Goal: Transaction & Acquisition: Purchase product/service

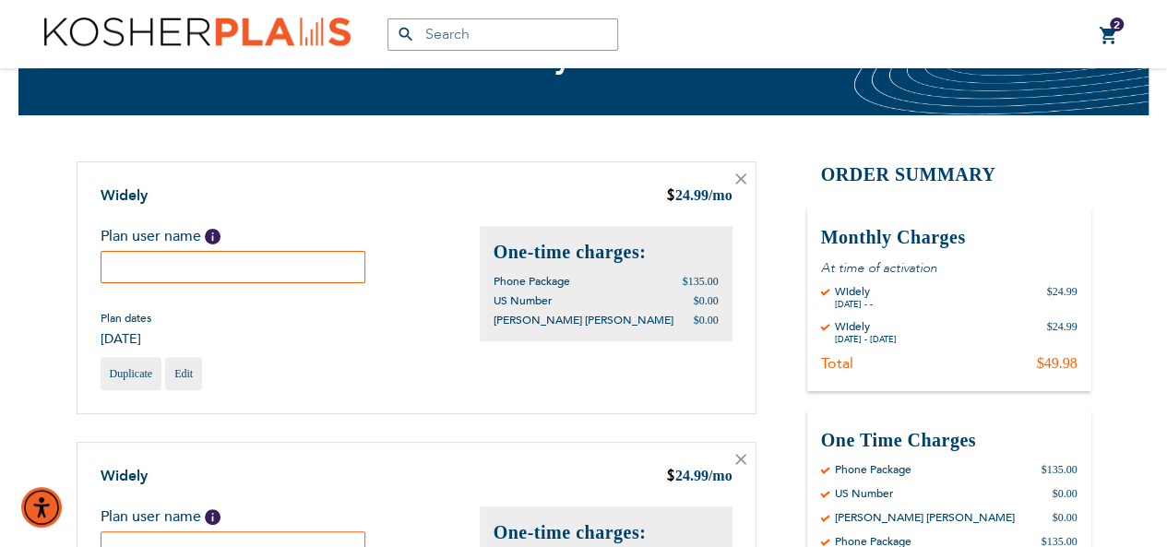
scroll to position [92, 0]
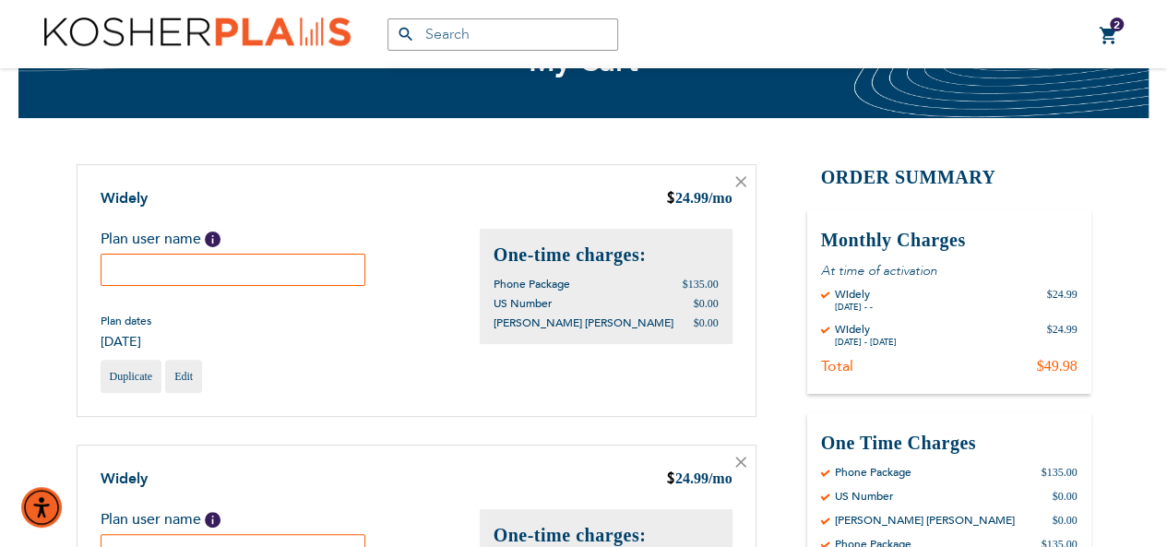
click at [735, 184] on icon at bounding box center [740, 181] width 11 height 11
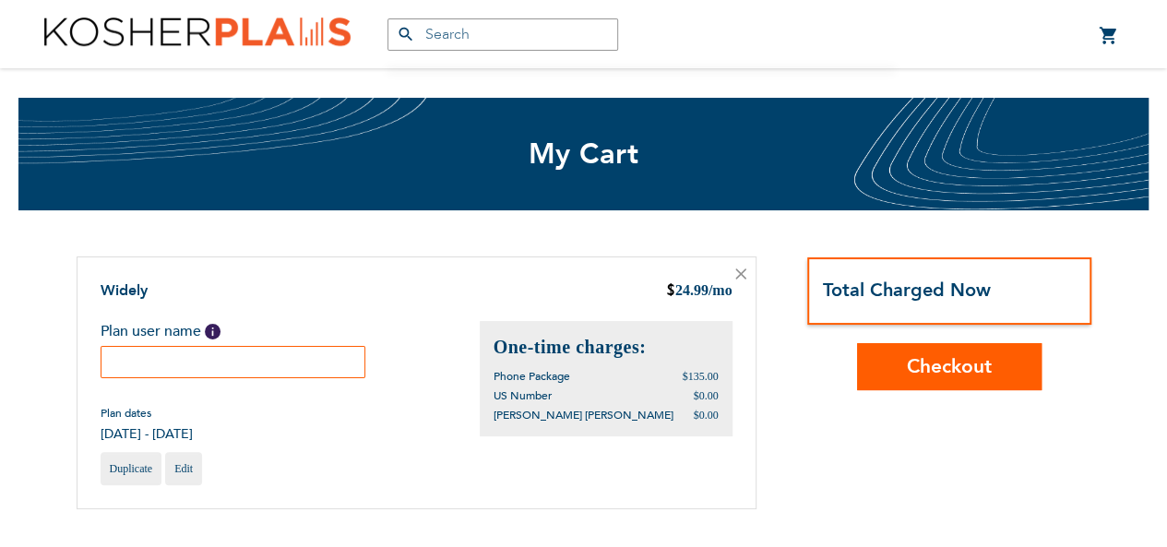
scroll to position [92, 0]
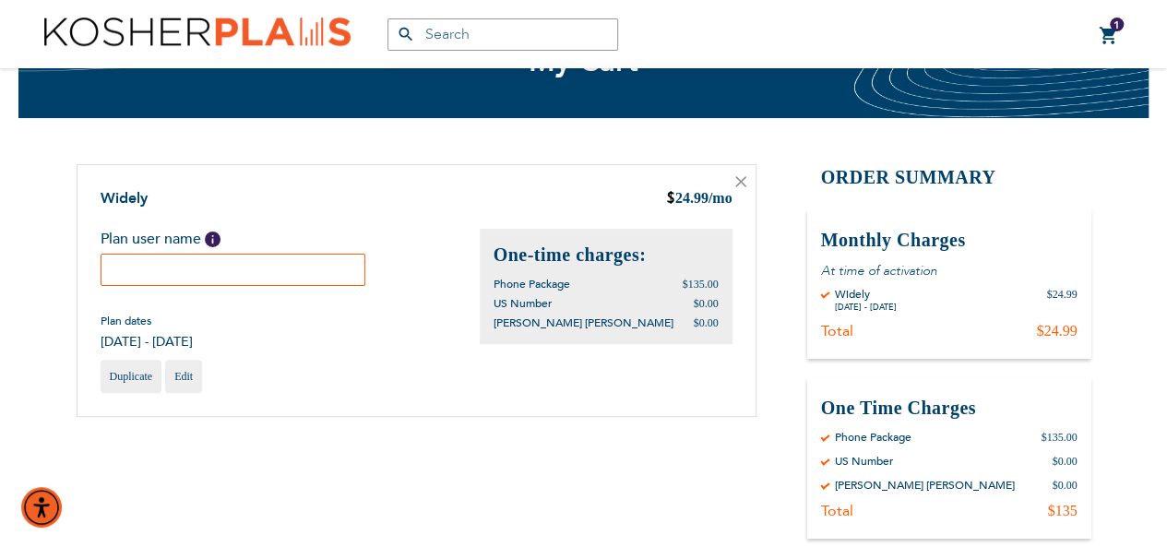
click at [209, 255] on input "text" at bounding box center [234, 270] width 266 height 32
type input "Chana Weinstock"
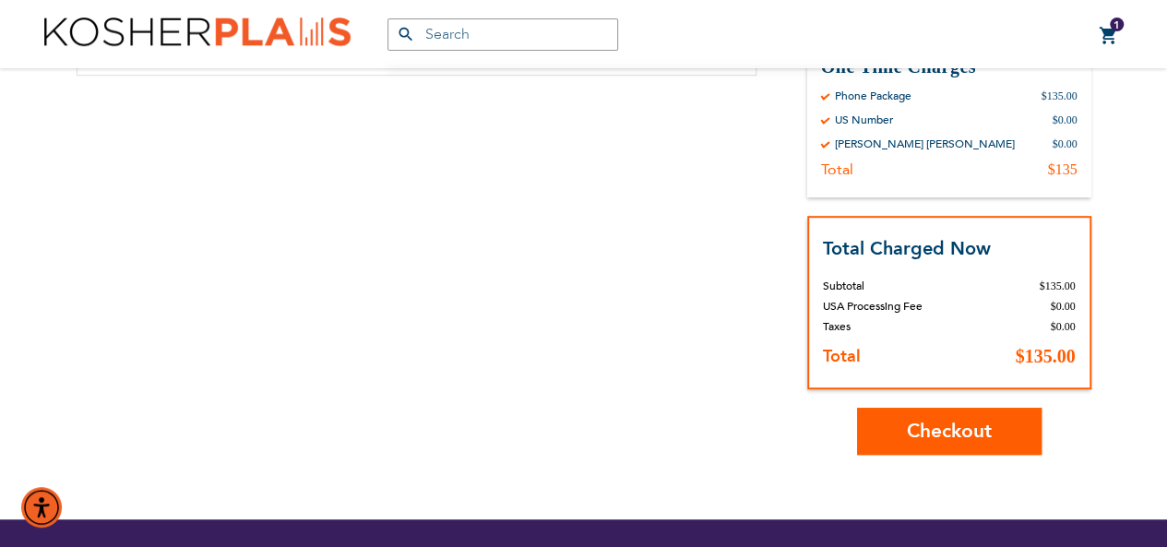
scroll to position [461, 0]
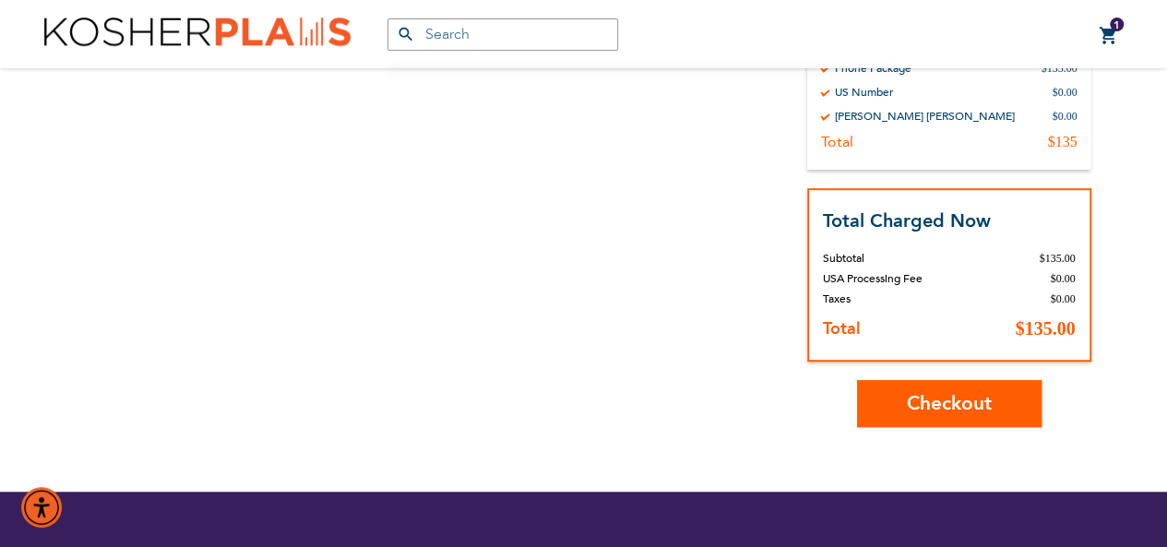
click at [862, 394] on button "Checkout" at bounding box center [949, 403] width 185 height 47
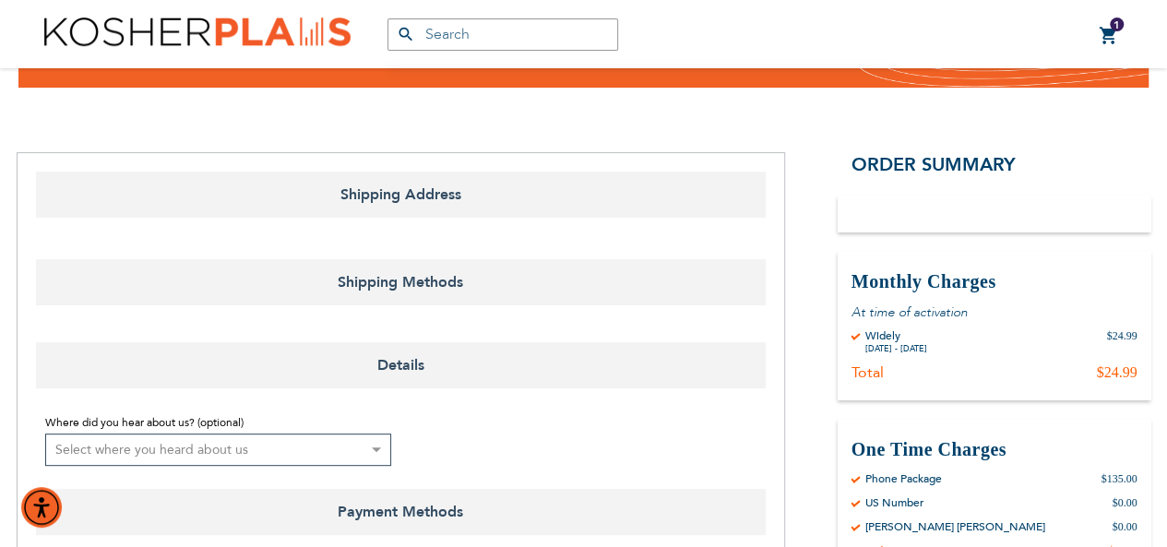
select select "US"
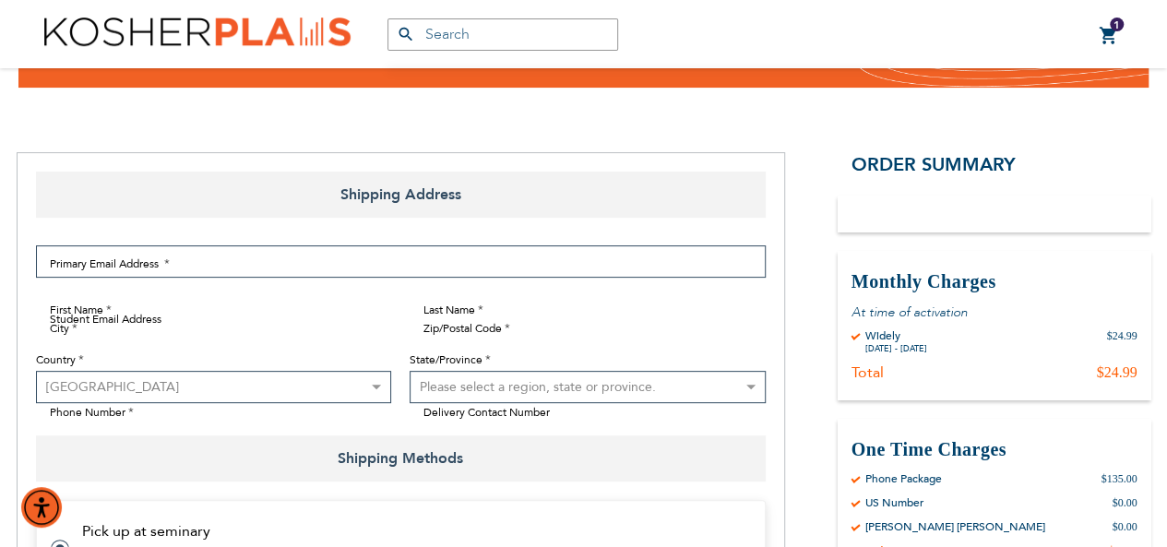
scroll to position [185, 0]
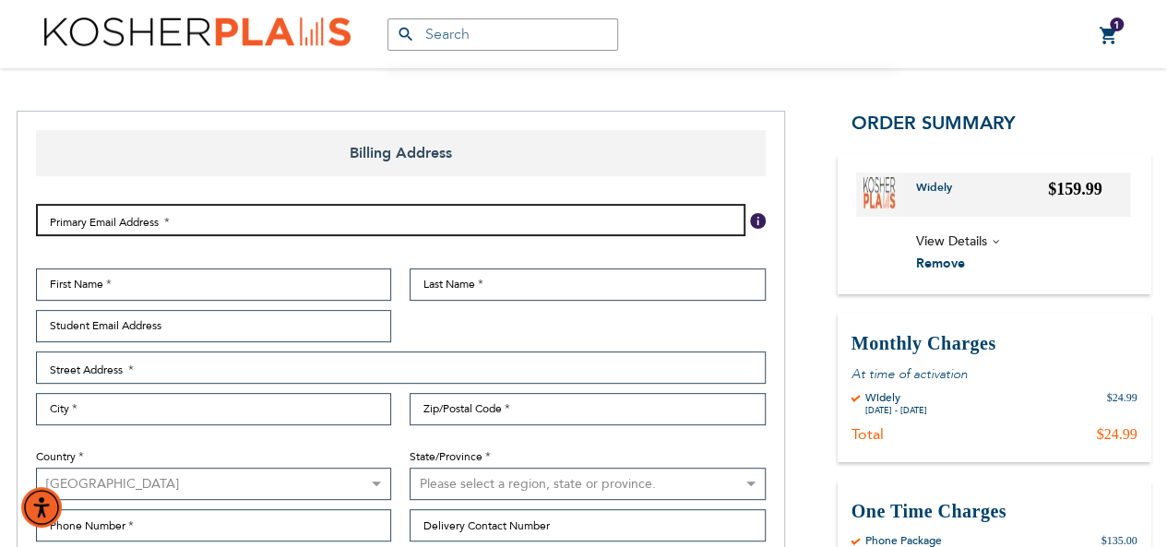
click at [292, 223] on input "Email Address" at bounding box center [391, 220] width 710 height 32
type input "[EMAIL_ADDRESS][DOMAIN_NAME]"
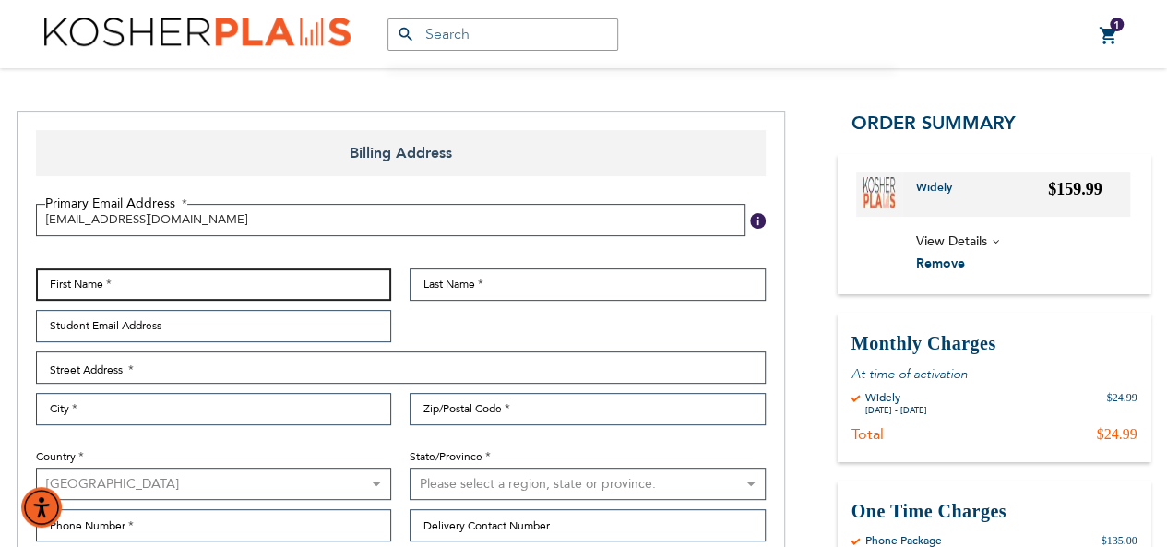
click at [249, 271] on input "First Name" at bounding box center [214, 284] width 356 height 32
type input "[PERSON_NAME]"
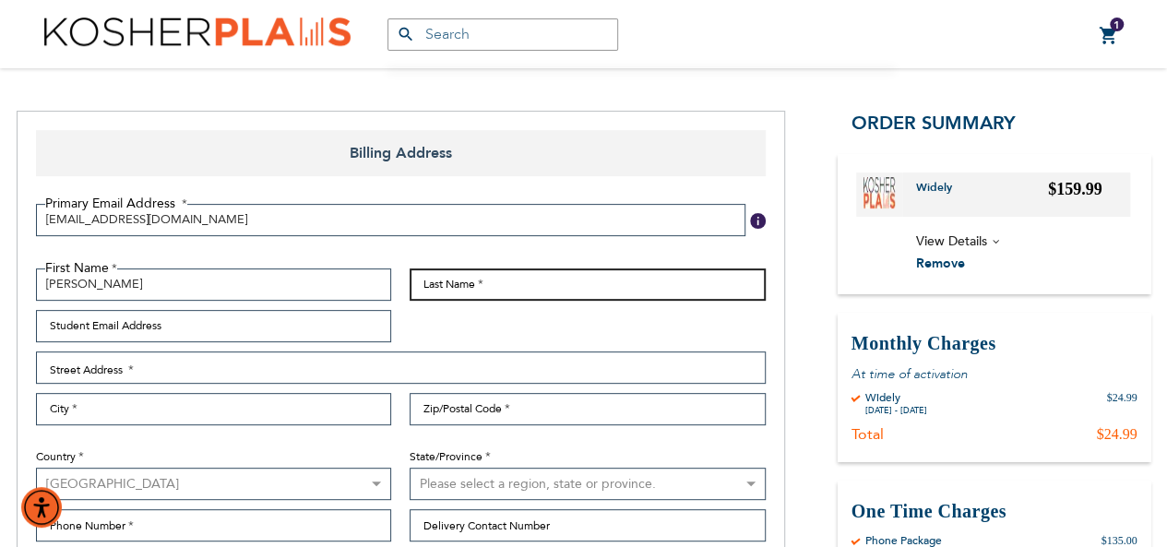
type input "[PERSON_NAME]"
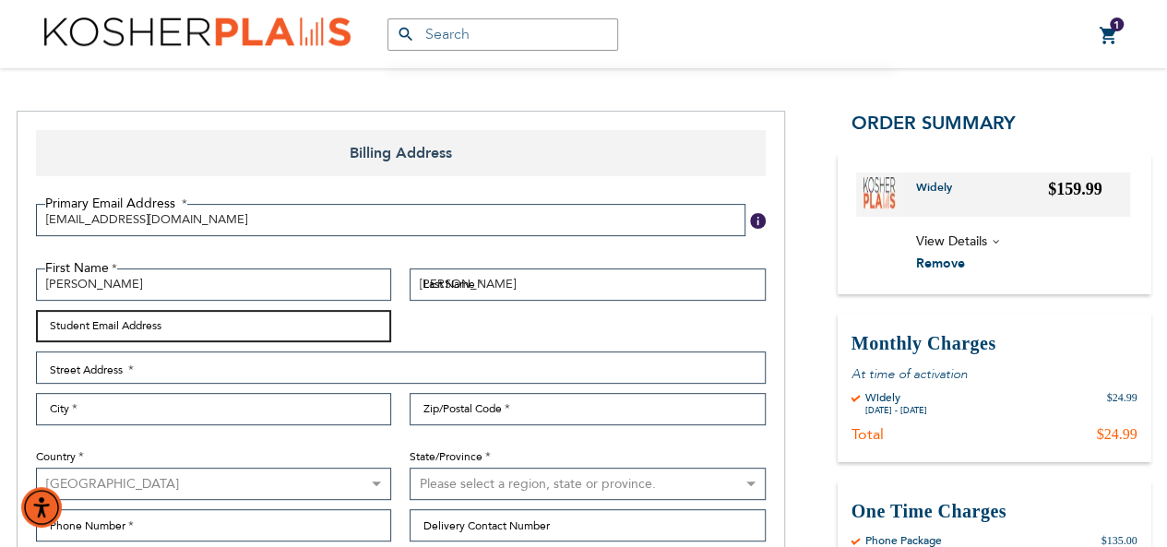
type input "[EMAIL_ADDRESS][DOMAIN_NAME]"
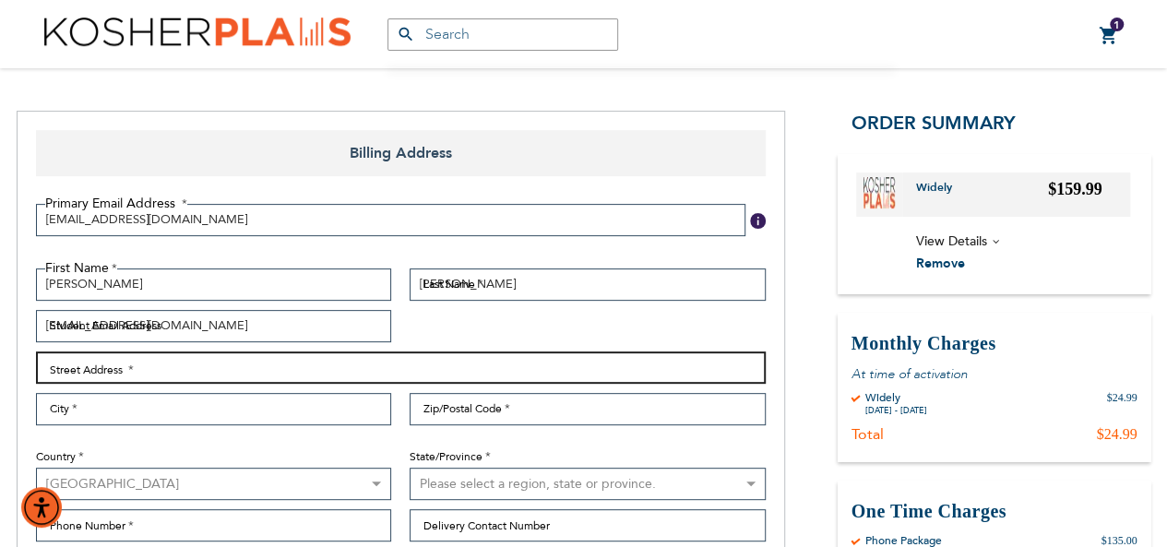
type input "[STREET_ADDRESS][PERSON_NAME]"
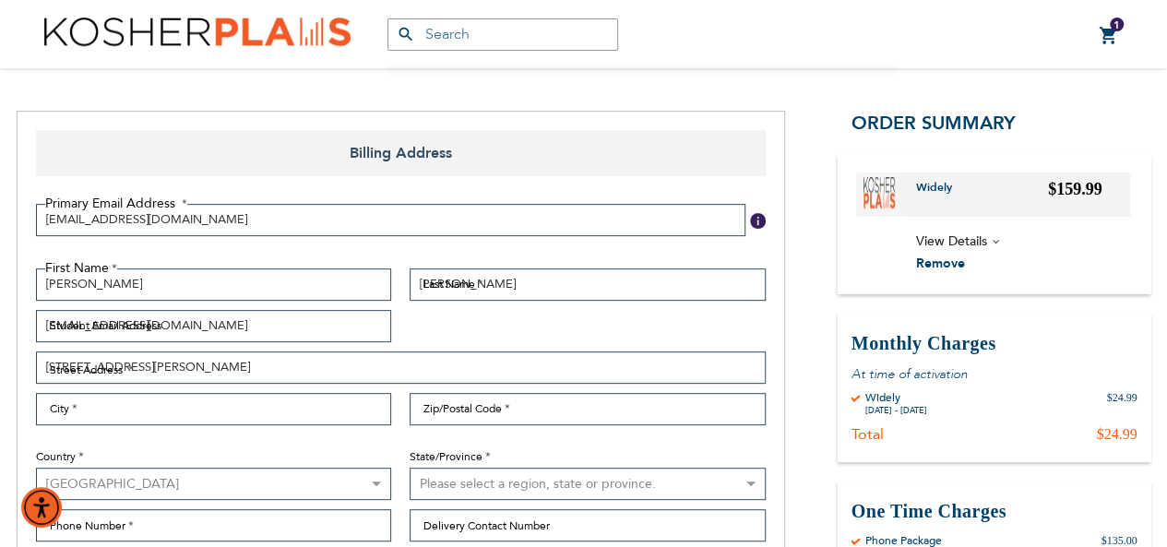
type input "Monsey"
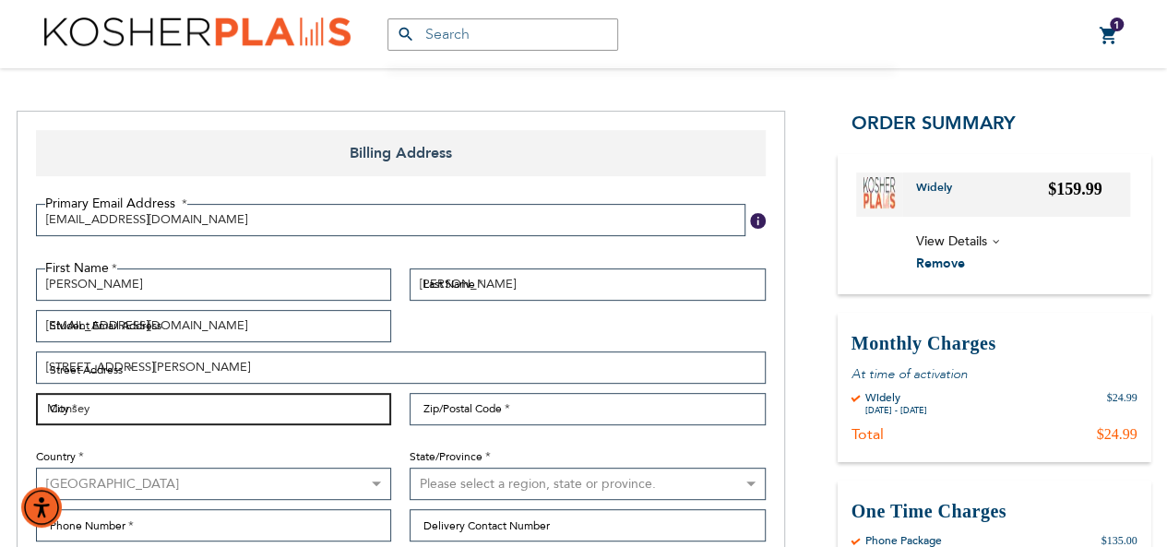
type input "10952"
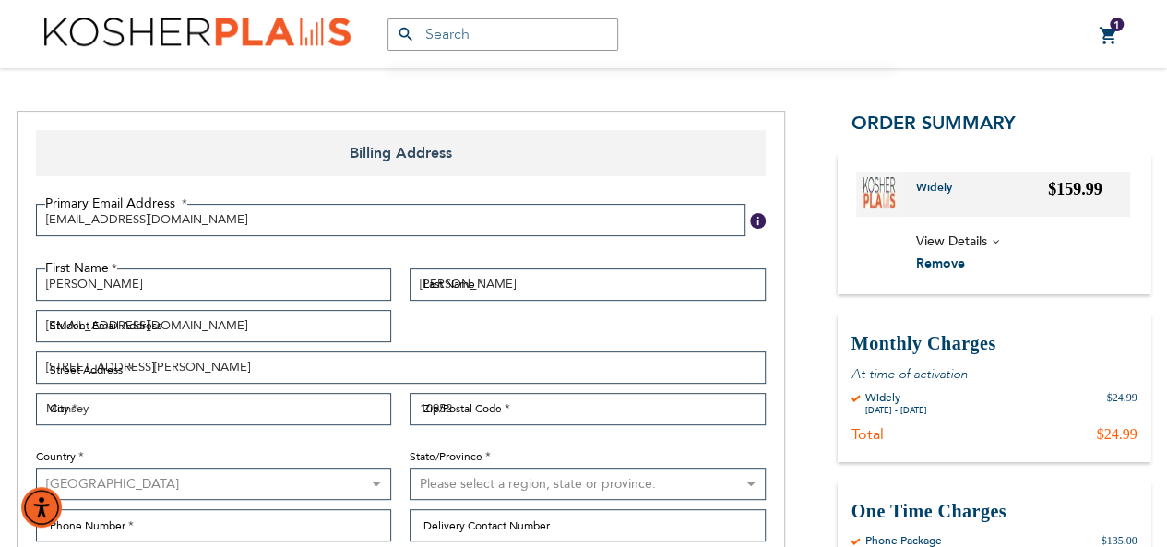
select select "43"
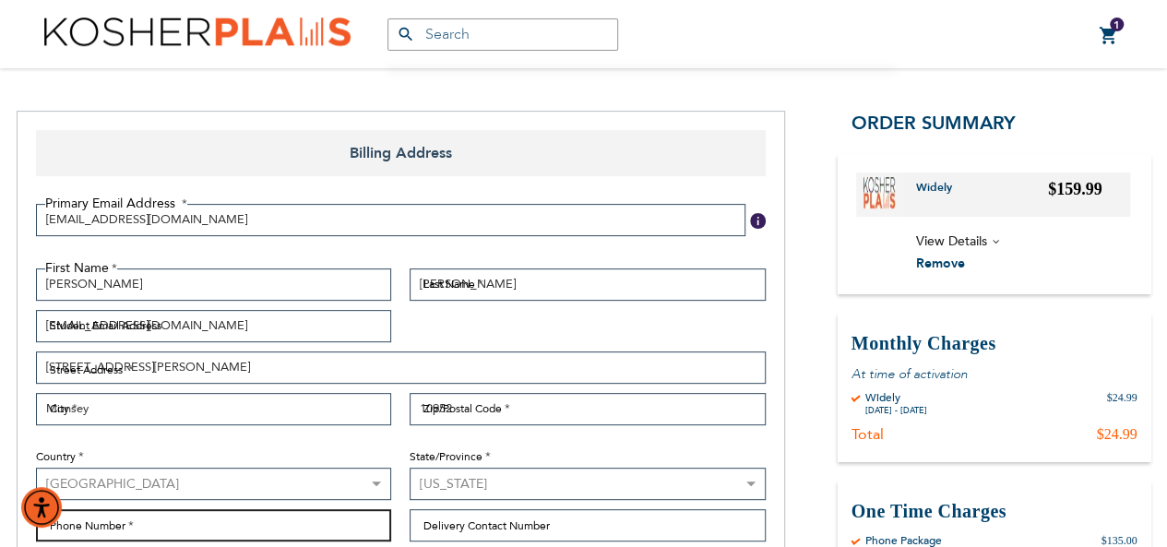
type input "9175607120"
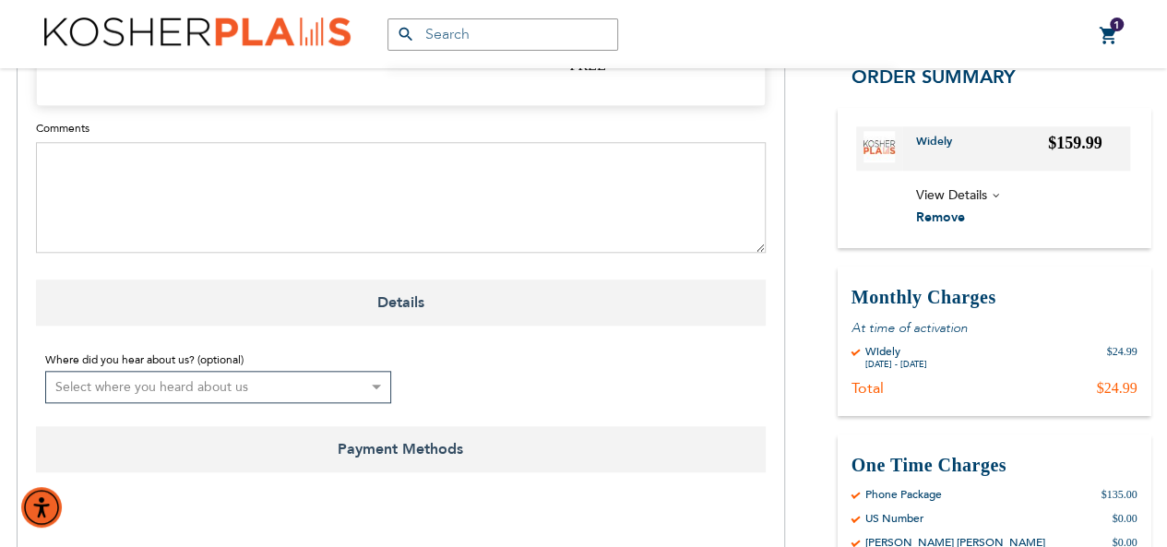
scroll to position [830, 0]
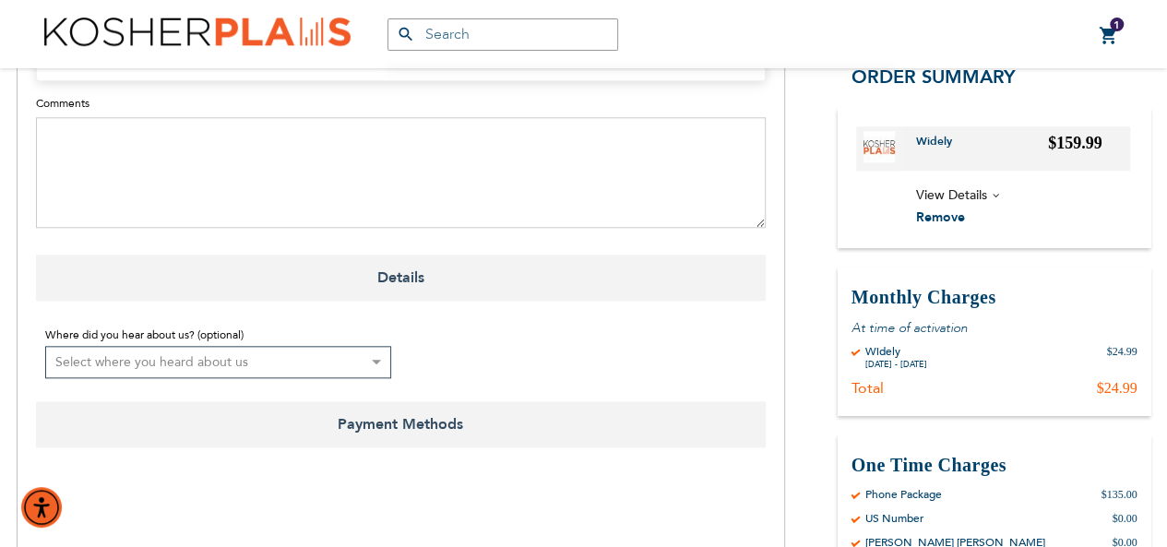
click at [277, 372] on select "Select where you heard about us Existing Customer Friend Other School/Group BP …" at bounding box center [218, 362] width 347 height 32
select select "4"
click at [45, 346] on select "Select where you heard about us Existing Customer Friend Other School/Group BP …" at bounding box center [218, 362] width 347 height 32
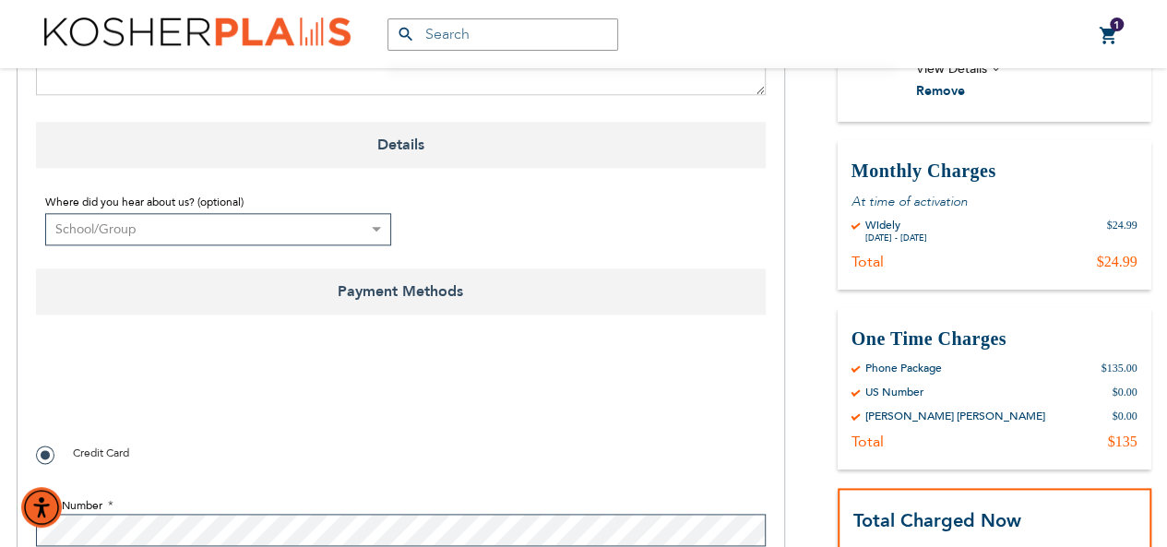
scroll to position [1015, 0]
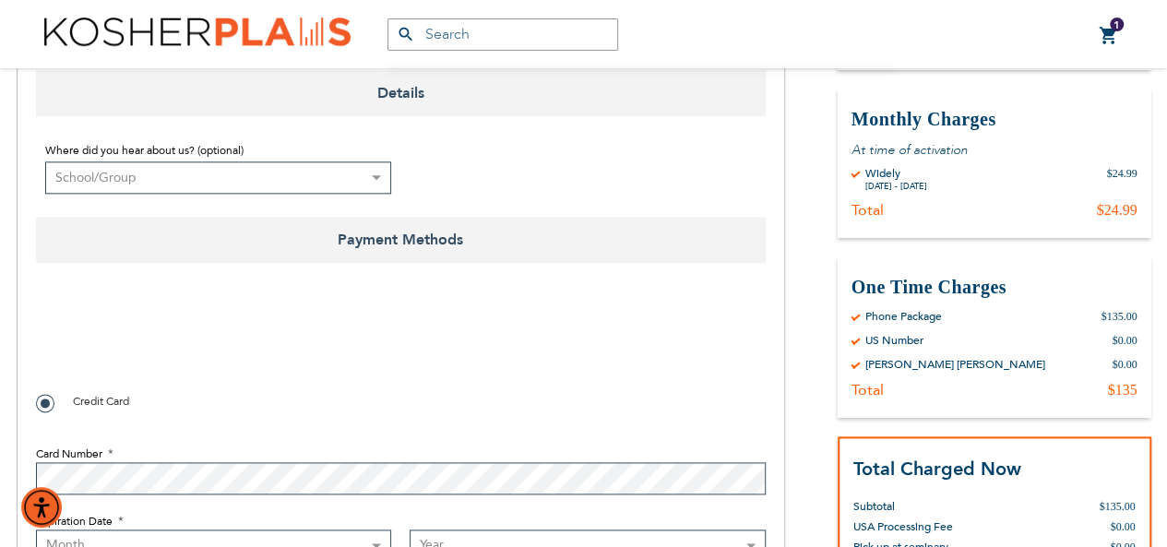
checkbox input "true"
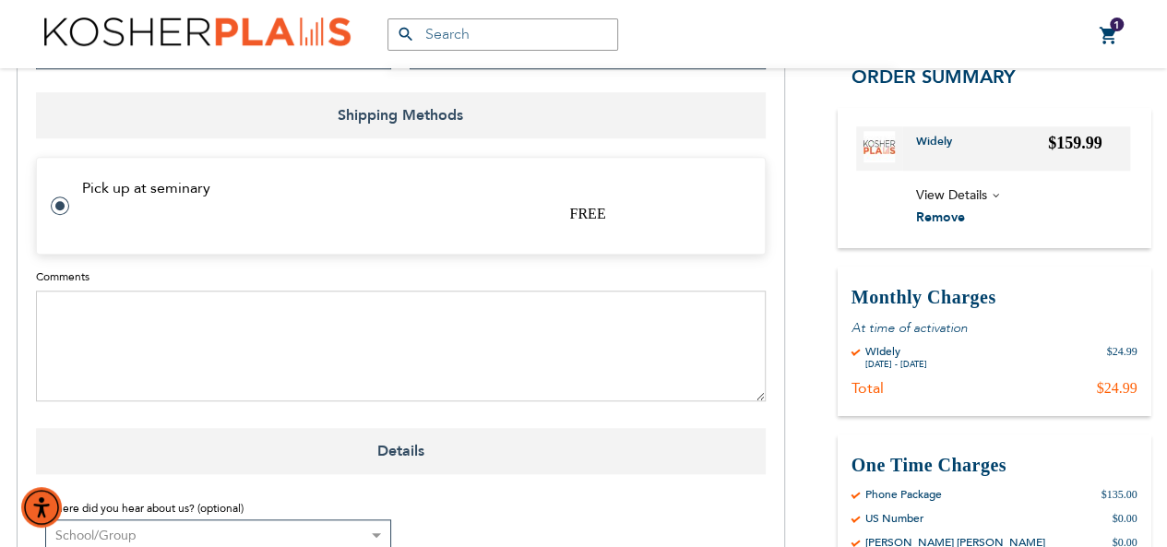
scroll to position [646, 0]
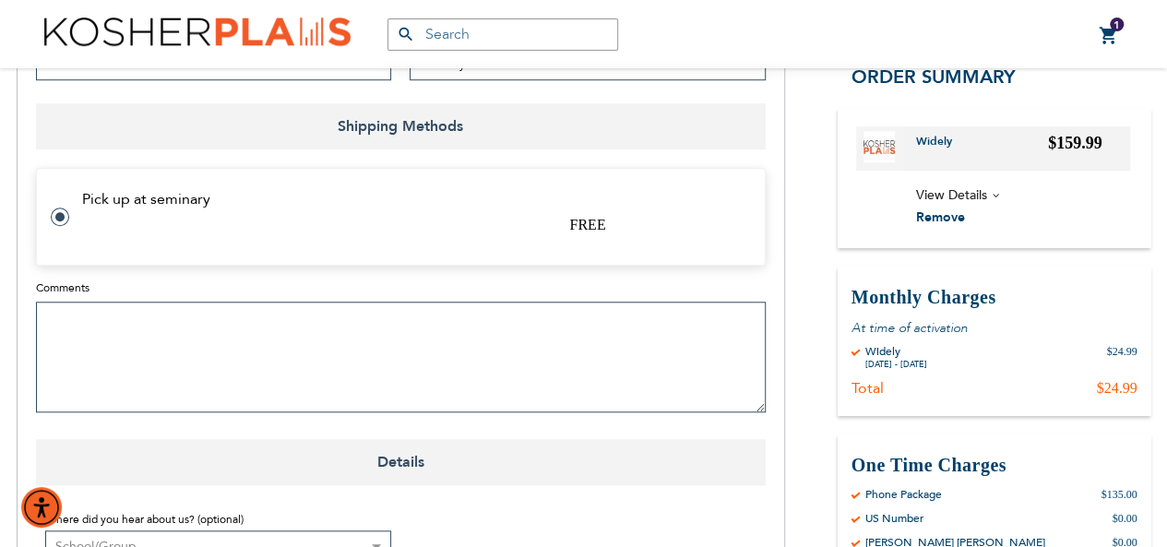
click at [336, 313] on textarea "Comments" at bounding box center [401, 357] width 730 height 111
type textarea "S"
type textarea "C"
type textarea "P"
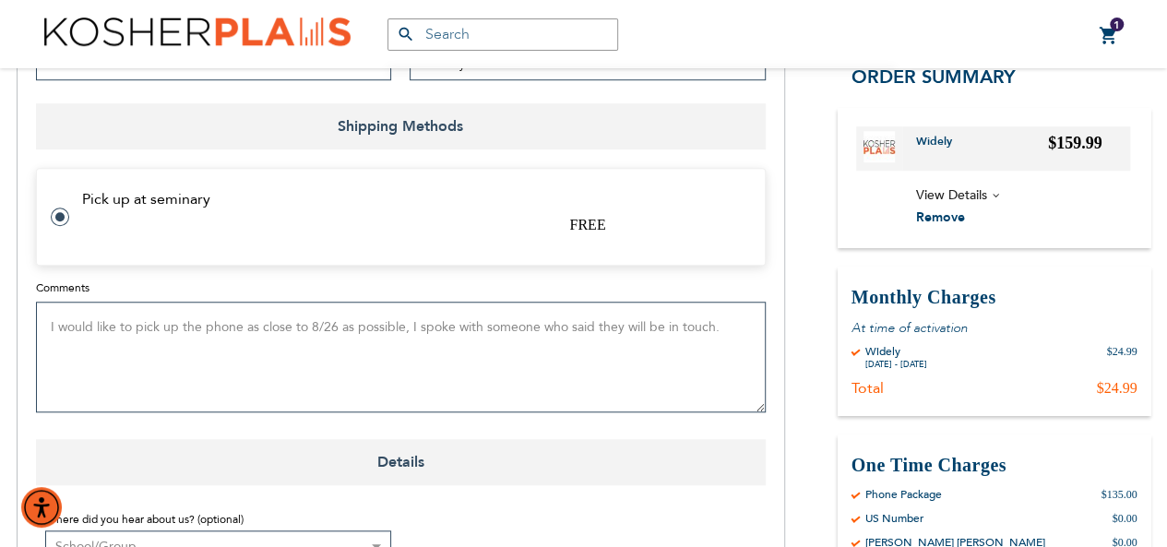
type textarea "I would like to pick up the phone as close to 8/26 as possible, I spoke with so…"
checkbox input "false"
type textarea "I would like to pick up the phone as close to 8/26 as possible, I spoke with so…"
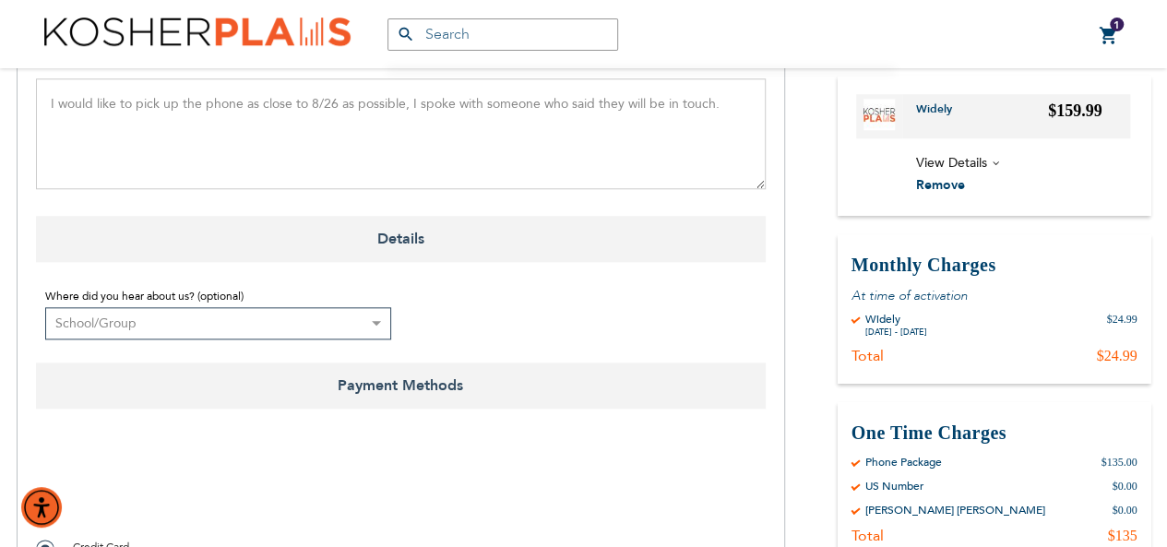
scroll to position [718, 0]
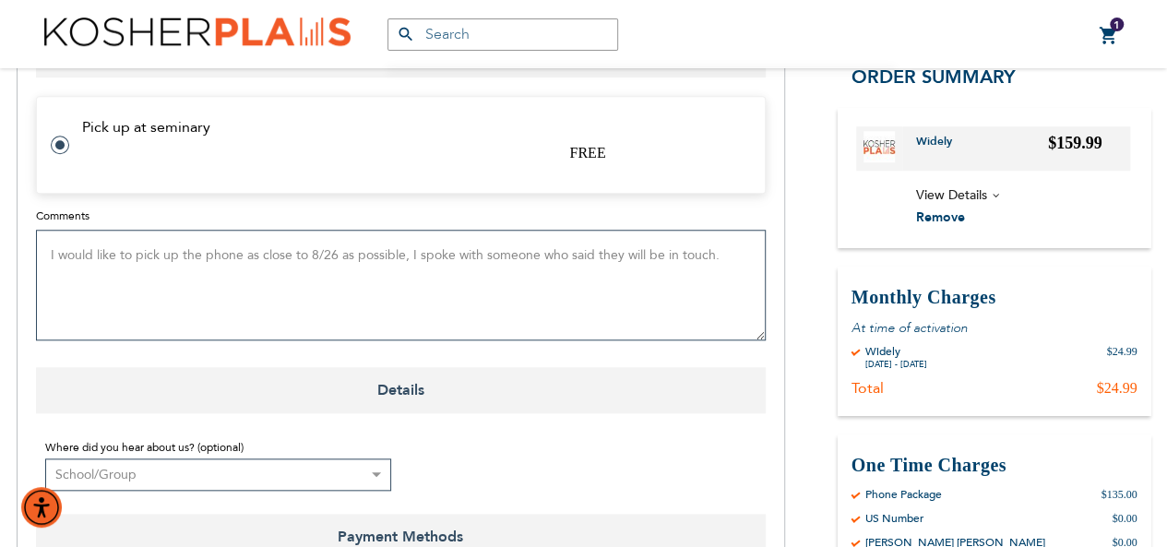
click at [728, 256] on textarea "I would like to pick up the phone as close to 8/26 as possible, I spoke with so…" at bounding box center [401, 285] width 730 height 111
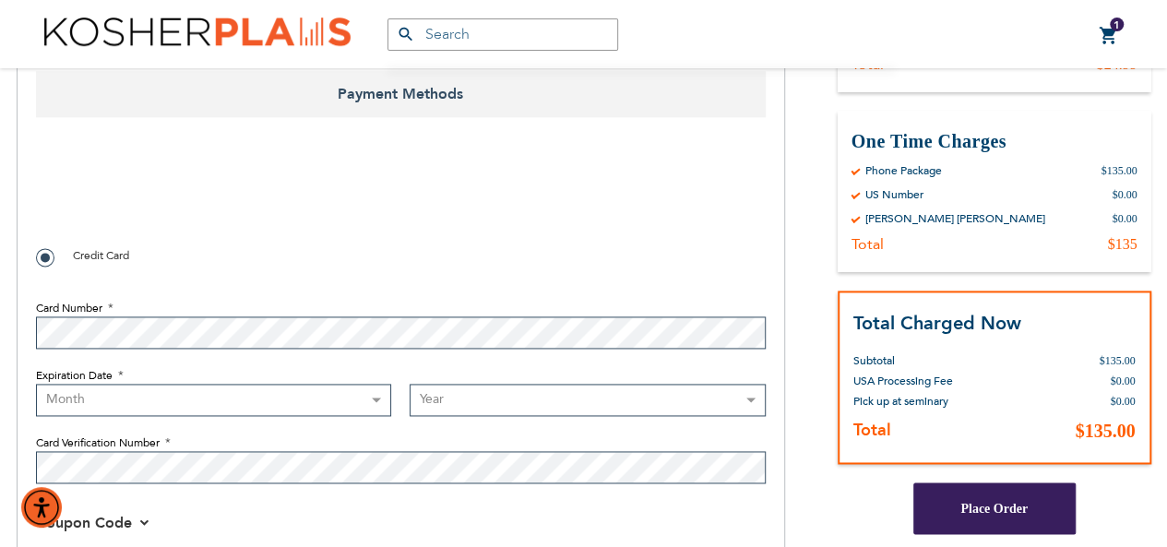
scroll to position [1179, 0]
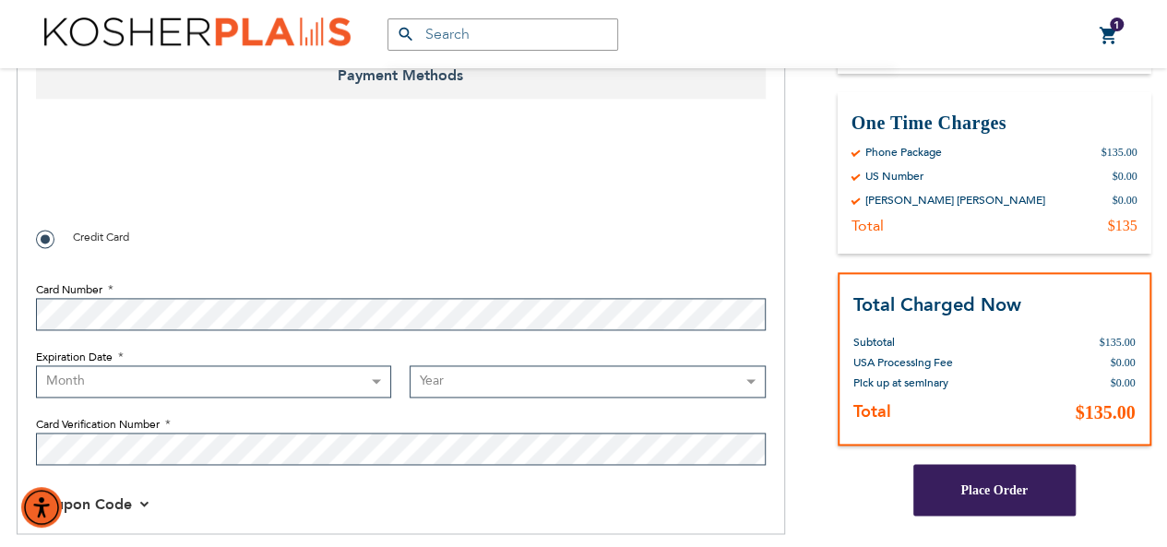
checkbox input "true"
select select "6"
select select "2026"
drag, startPoint x: 252, startPoint y: 481, endPoint x: 249, endPoint y: 471, distance: 10.5
click at [251, 481] on div "Payment Information 0cAFcWeA4yDufGWiPK53KYD9WAjqR3m9HOOH0E52zgJRc7vbGHk2La8Uy45…" at bounding box center [401, 321] width 730 height 416
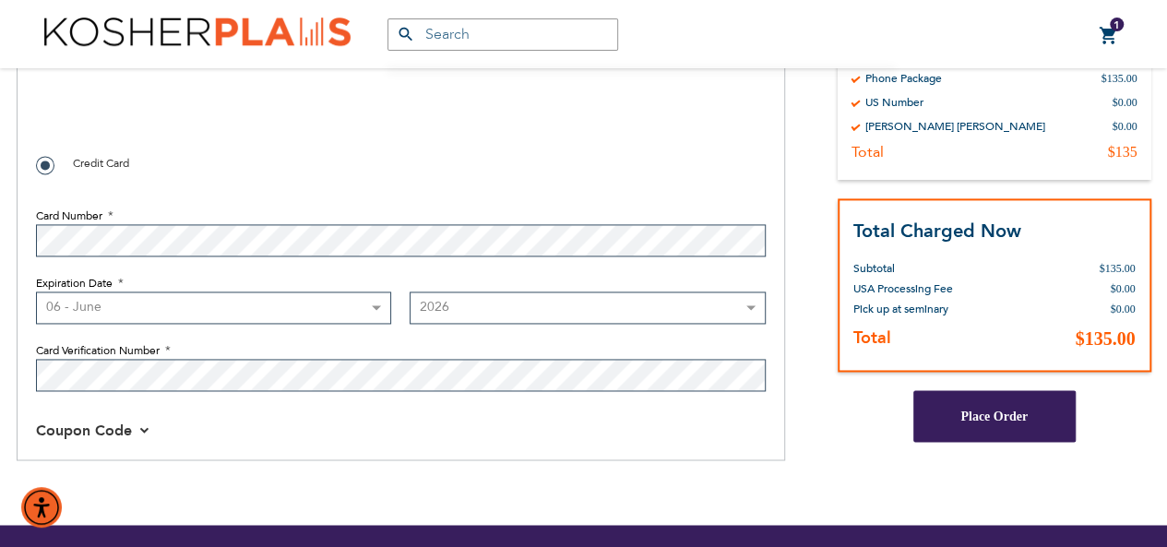
scroll to position [1417, 0]
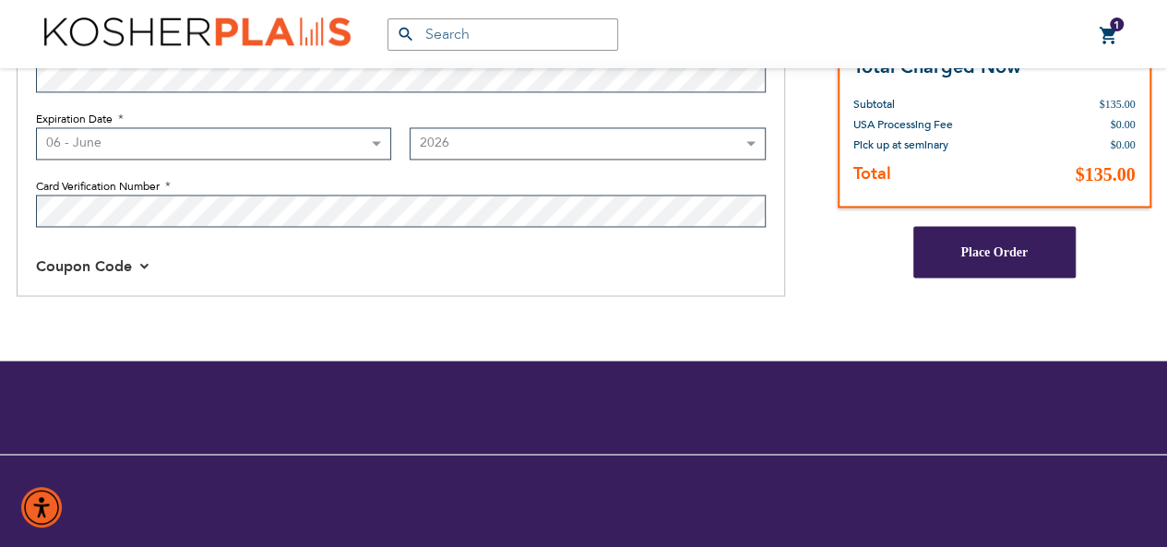
click at [140, 268] on span "Coupon Code" at bounding box center [93, 266] width 114 height 20
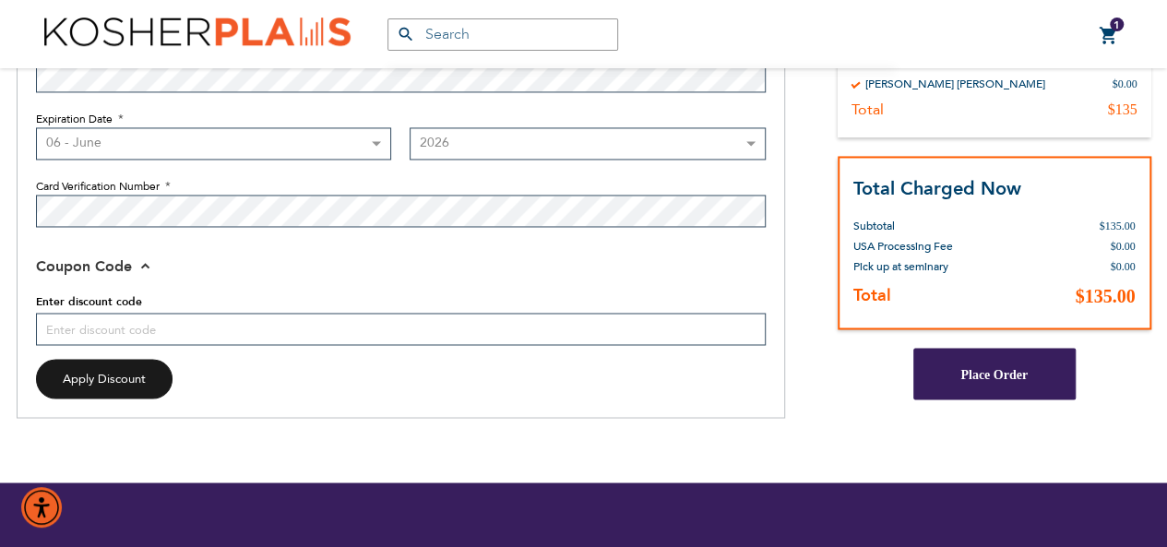
click at [1025, 388] on button "Place Order" at bounding box center [994, 374] width 162 height 52
